Goal: Transaction & Acquisition: Book appointment/travel/reservation

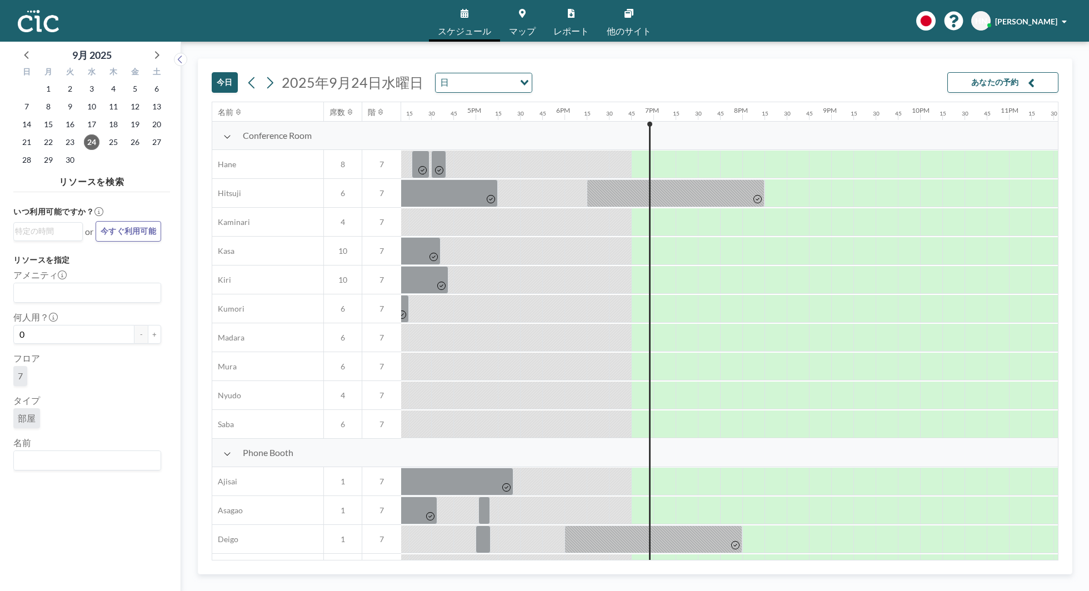
scroll to position [0, 1477]
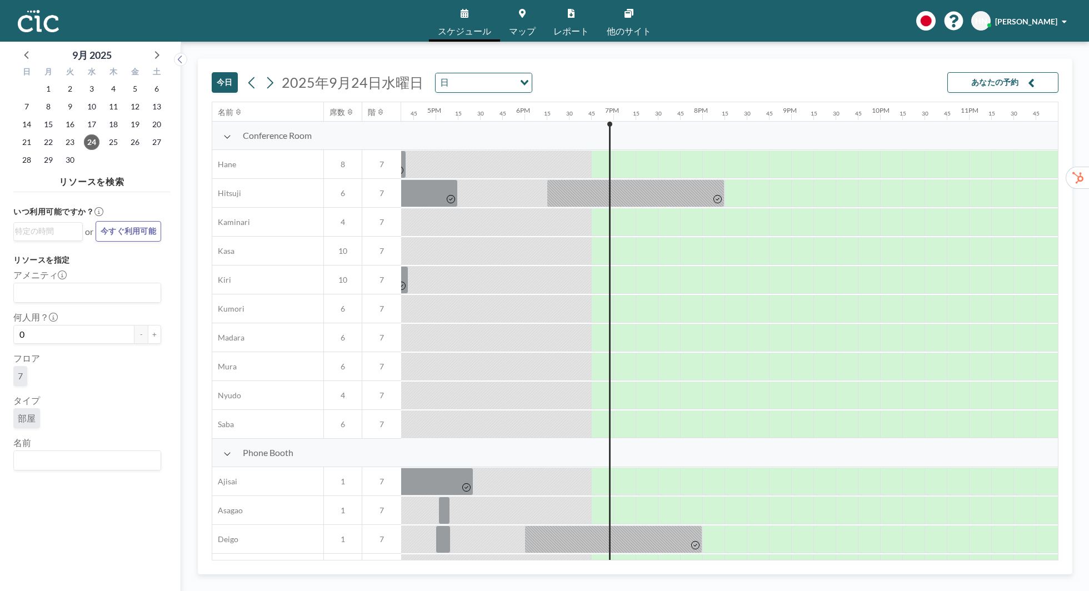
click at [111, 467] on input "Search for option" at bounding box center [84, 460] width 139 height 14
click at [68, 437] on li "Himawari" at bounding box center [87, 441] width 146 height 16
type input "Himawari"
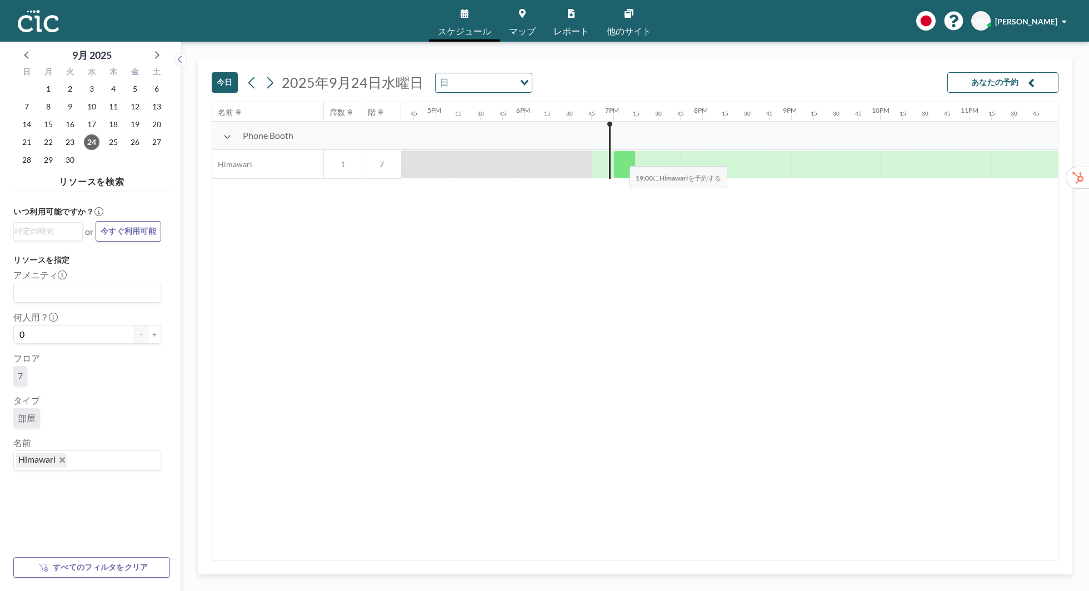
click at [621, 158] on div at bounding box center [624, 165] width 22 height 28
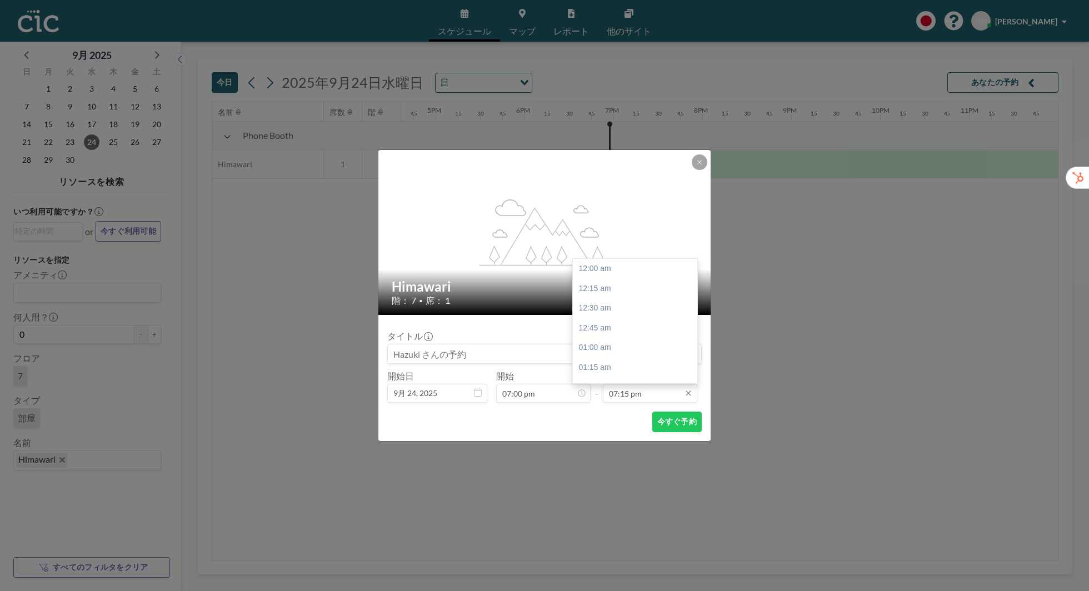
scroll to position [1523, 0]
click at [649, 394] on input "07:15 pm" at bounding box center [650, 393] width 94 height 19
click at [639, 303] on div "07:45 pm" at bounding box center [635, 308] width 124 height 20
type input "07:45 pm"
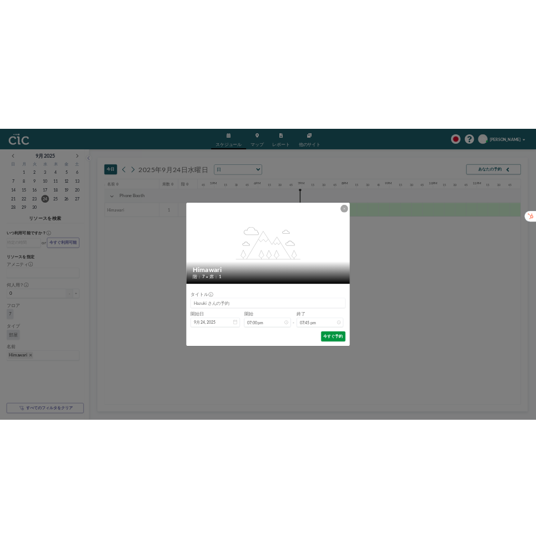
scroll to position [0, 0]
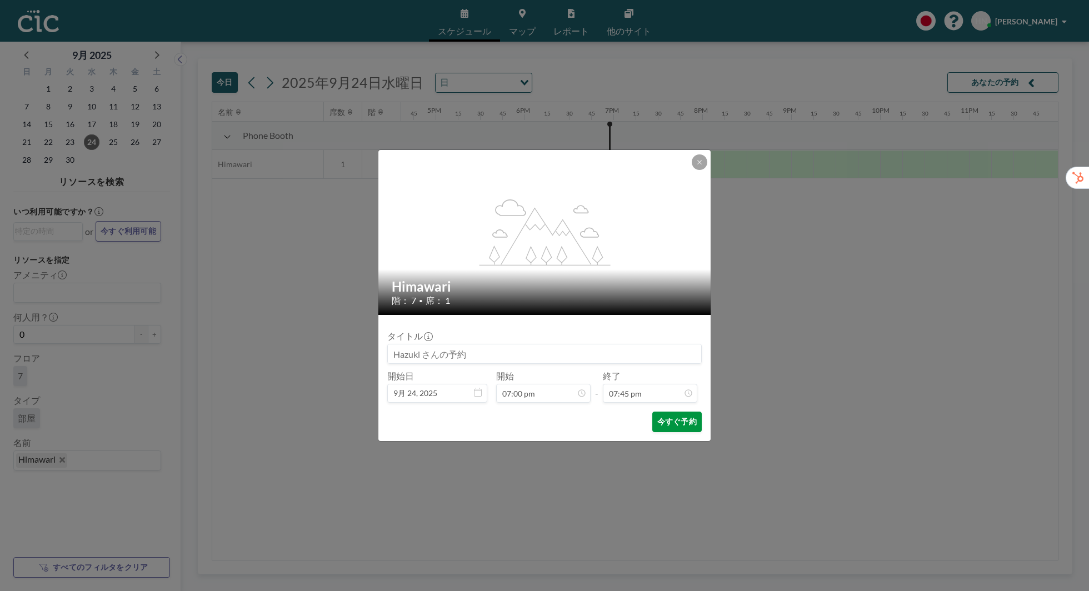
click at [671, 422] on button "今すぐ予約" at bounding box center [676, 422] width 49 height 21
